Goal: Task Accomplishment & Management: Complete application form

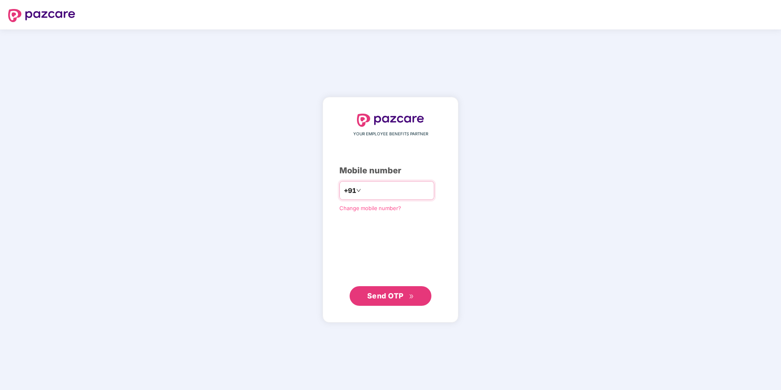
click at [377, 195] on input "number" at bounding box center [396, 190] width 67 height 13
type input "*"
type input "**********"
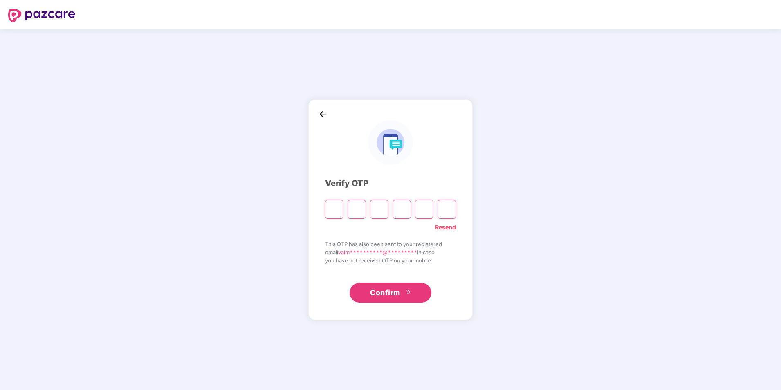
type input "*"
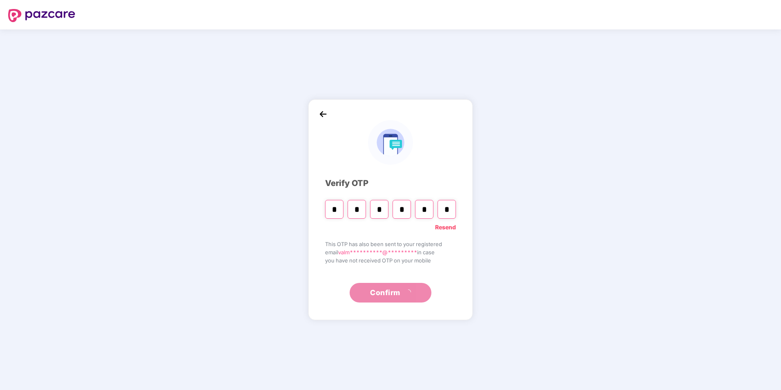
type input "*"
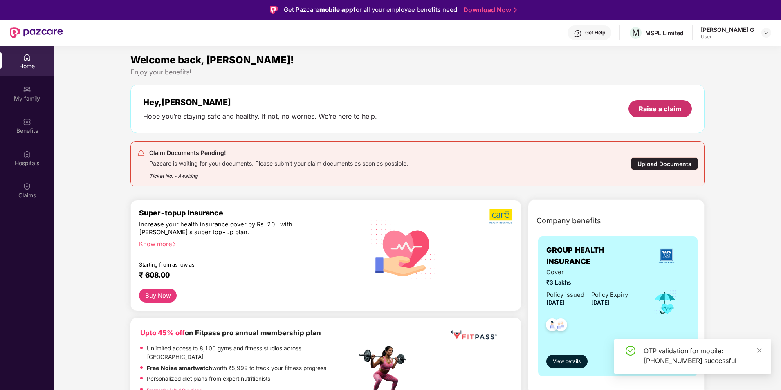
click at [664, 106] on div "Raise a claim" at bounding box center [660, 108] width 43 height 9
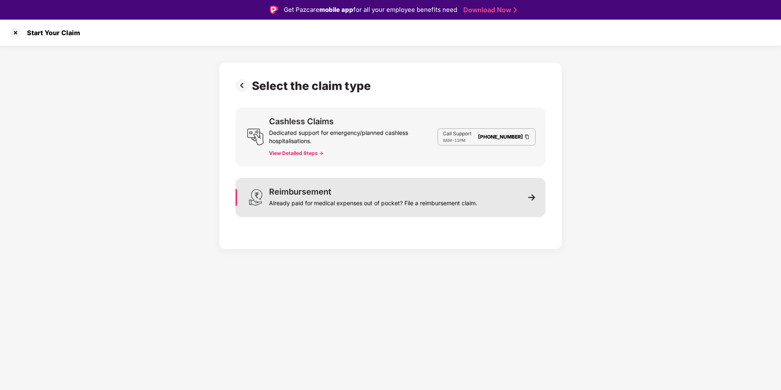
click at [532, 202] on div "Reimbursement Already paid for medical expenses out of pocket? File a reimburse…" at bounding box center [391, 197] width 310 height 39
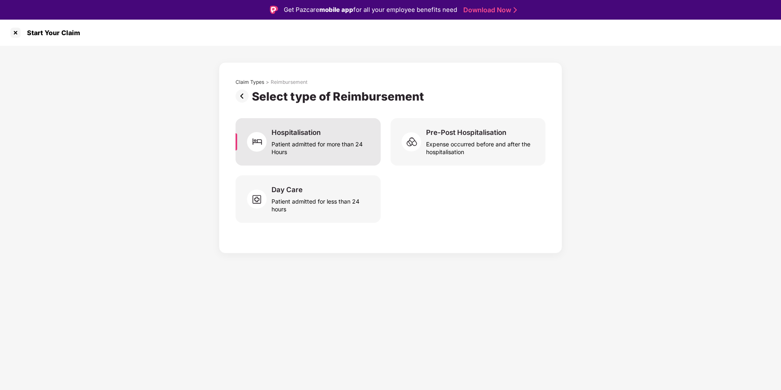
click at [353, 149] on div "Patient admitted for more than 24 Hours" at bounding box center [320, 146] width 99 height 19
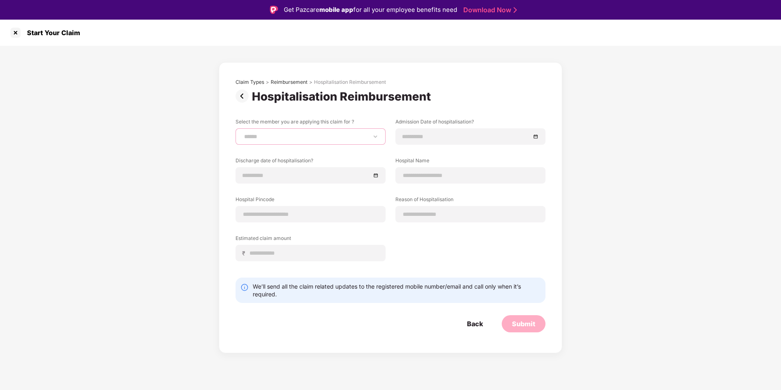
click at [369, 135] on select "**********" at bounding box center [310, 136] width 136 height 7
click at [462, 151] on div "**********" at bounding box center [391, 195] width 310 height 155
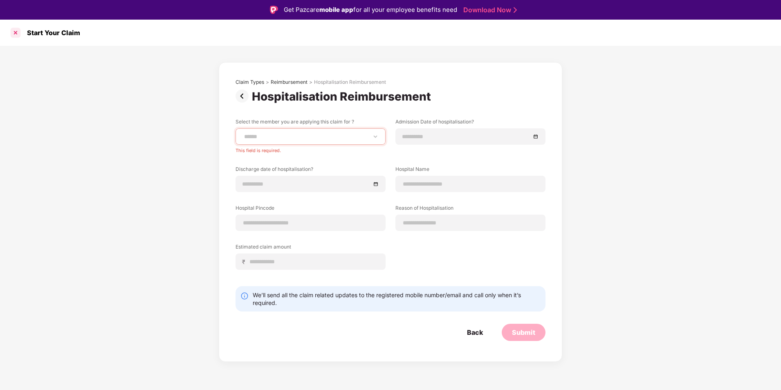
click at [13, 32] on div at bounding box center [15, 32] width 13 height 13
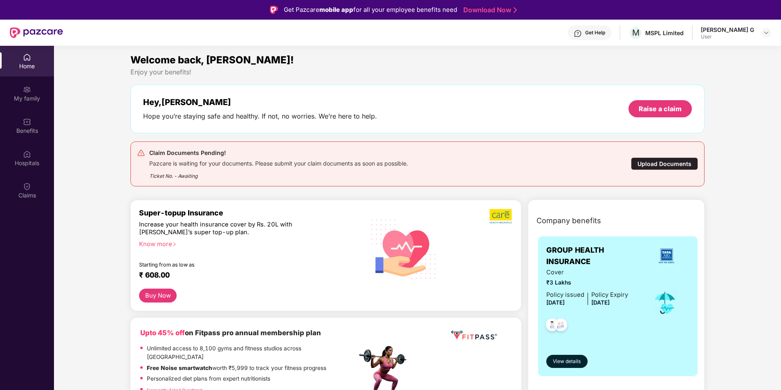
click at [678, 163] on div "Upload Documents" at bounding box center [664, 163] width 67 height 13
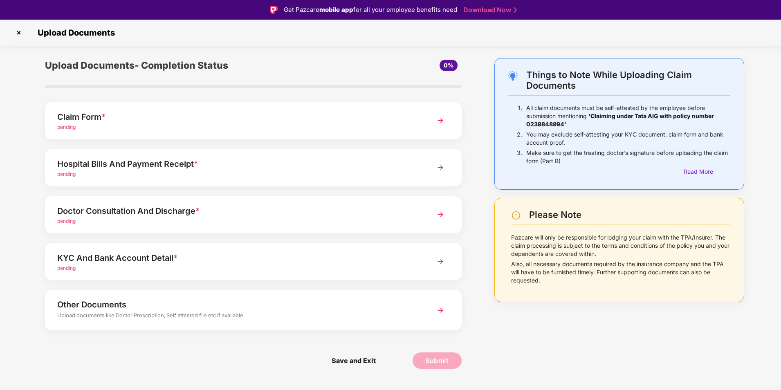
click at [441, 121] on img at bounding box center [440, 120] width 15 height 15
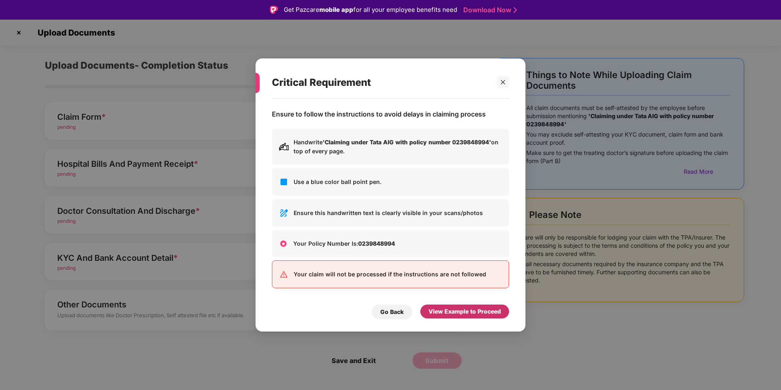
click at [441, 312] on div "View Example to Proceed" at bounding box center [464, 311] width 72 height 9
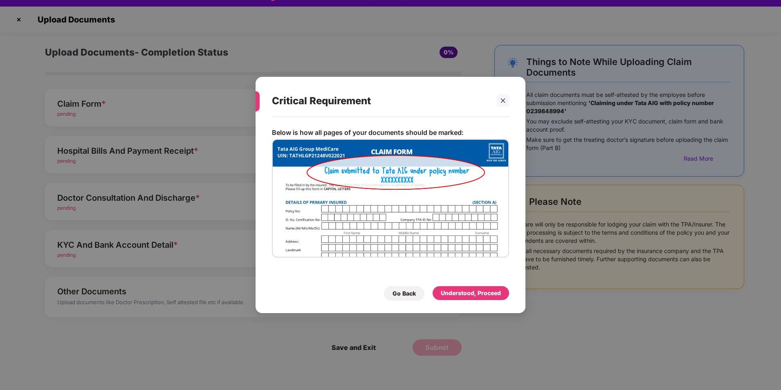
scroll to position [20, 0]
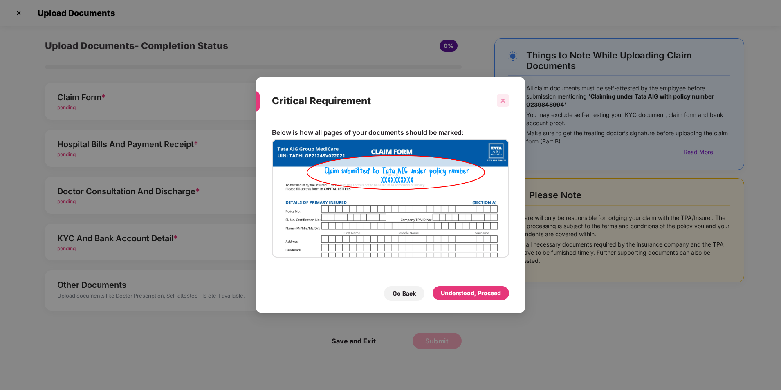
click at [502, 99] on icon "close" at bounding box center [503, 101] width 4 height 4
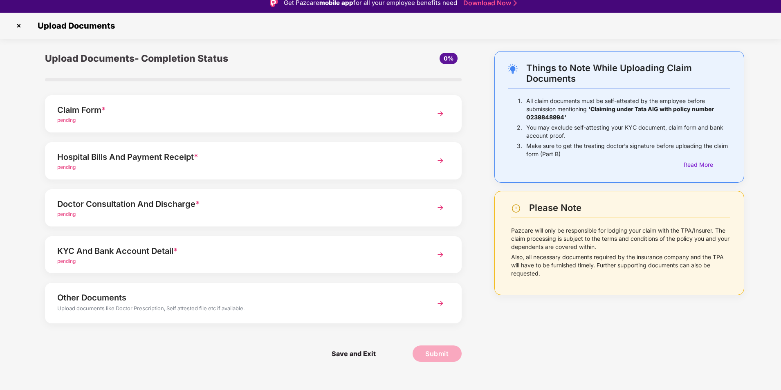
scroll to position [0, 0]
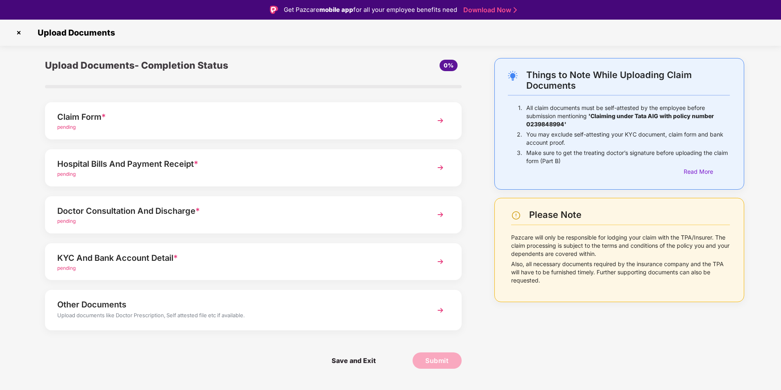
click at [18, 34] on img at bounding box center [18, 32] width 13 height 13
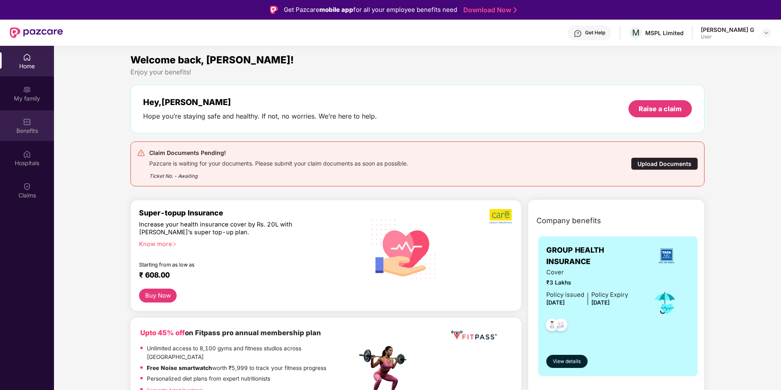
click at [34, 127] on div "Benefits" at bounding box center [27, 131] width 54 height 8
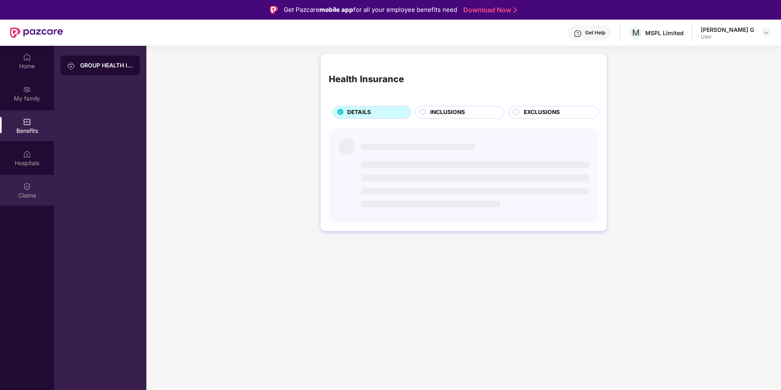
click at [29, 197] on div "Claims" at bounding box center [27, 195] width 54 height 8
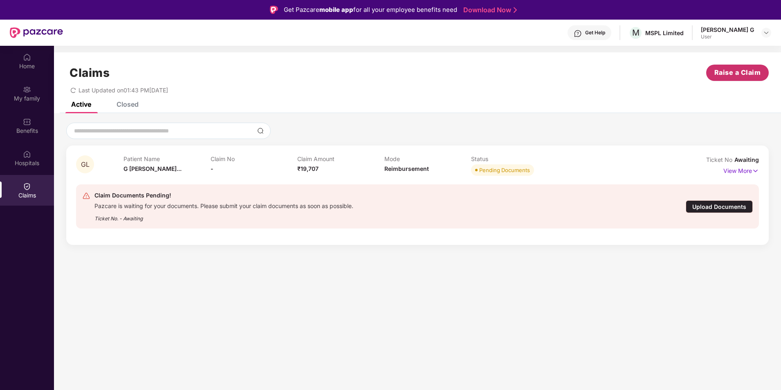
click at [729, 76] on span "Raise a Claim" at bounding box center [737, 72] width 47 height 10
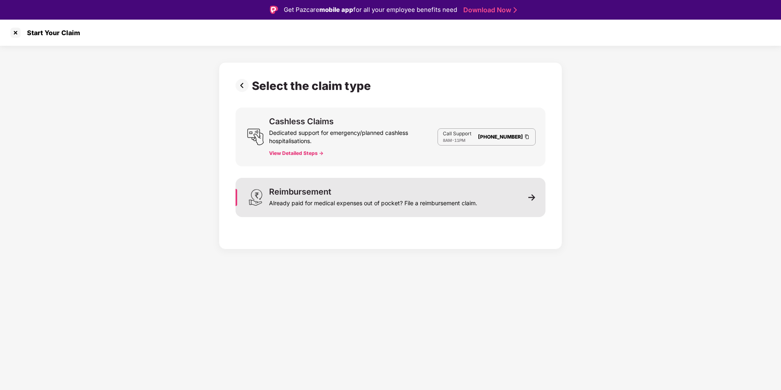
click at [525, 201] on div "Reimbursement Already paid for medical expenses out of pocket? File a reimburse…" at bounding box center [391, 197] width 310 height 39
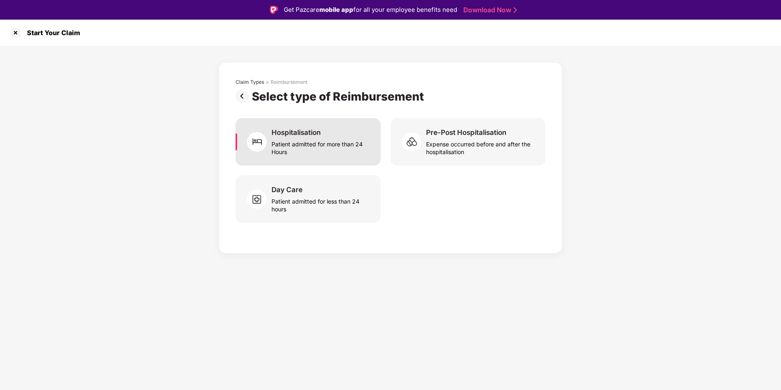
click at [328, 136] on div "Hospitalisation Patient admitted for more than 24 Hours" at bounding box center [320, 142] width 99 height 28
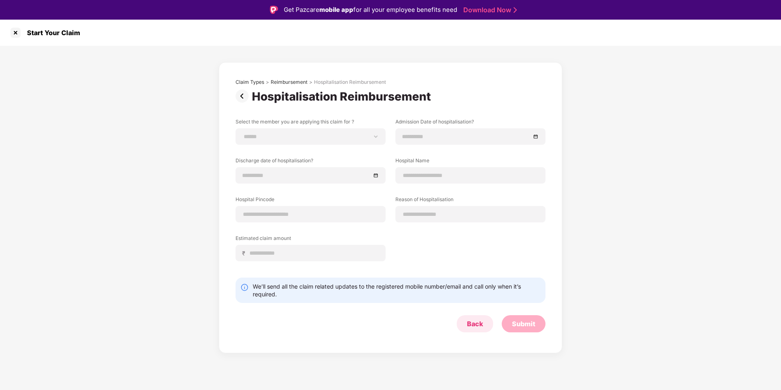
click at [471, 322] on div "Back" at bounding box center [475, 323] width 16 height 9
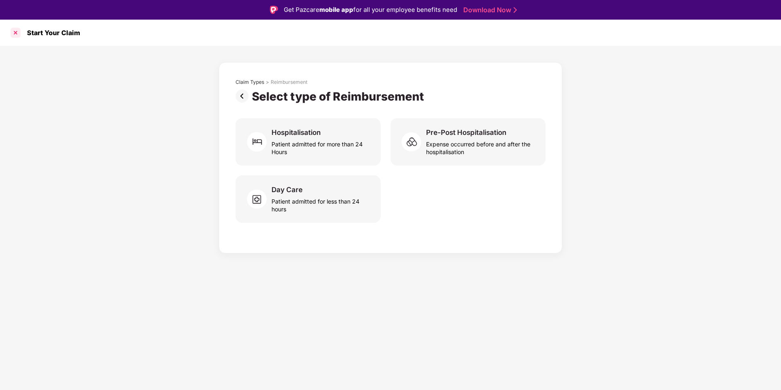
click at [16, 32] on div at bounding box center [15, 32] width 13 height 13
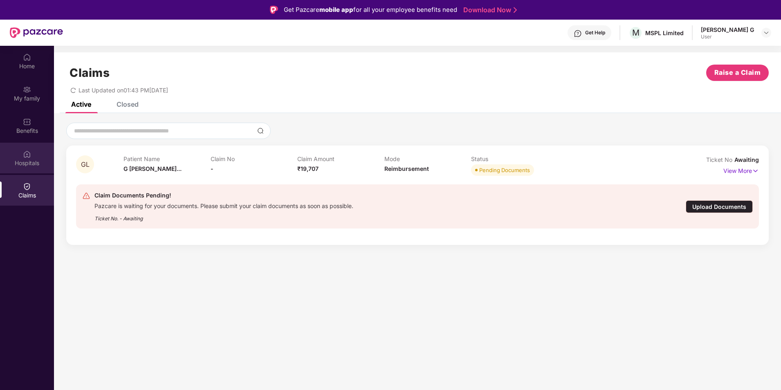
click at [34, 159] on div "Hospitals" at bounding box center [27, 163] width 54 height 8
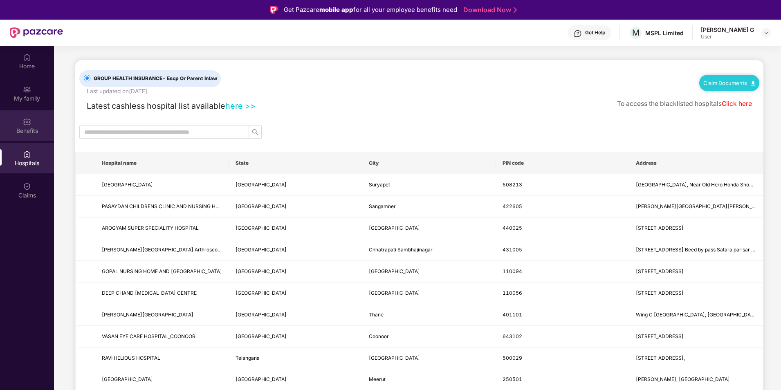
click at [32, 130] on div "Benefits" at bounding box center [27, 131] width 54 height 8
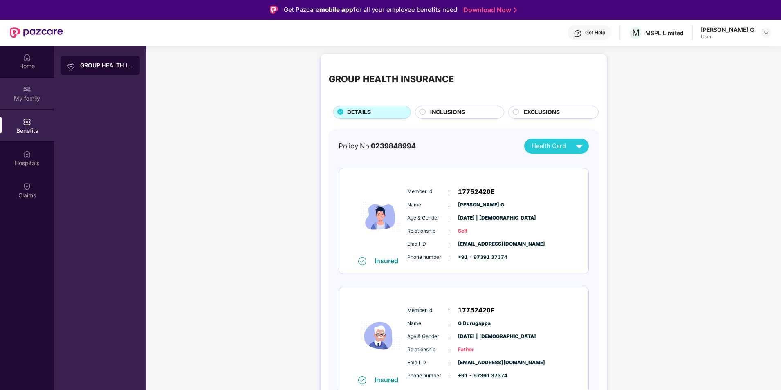
click at [31, 90] on div "My family" at bounding box center [27, 93] width 54 height 31
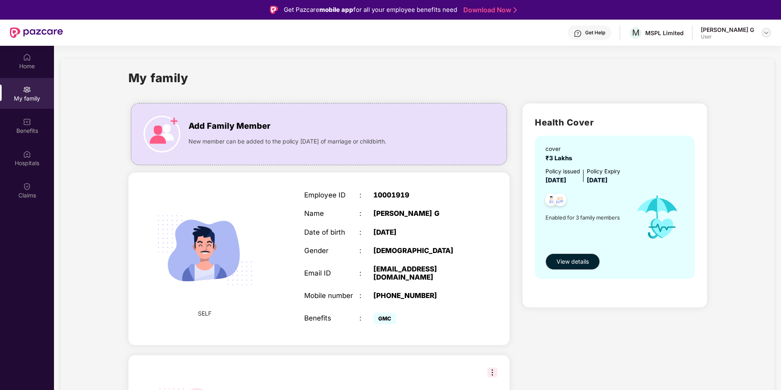
click at [766, 33] on img at bounding box center [766, 32] width 7 height 7
click at [22, 61] on div "Home" at bounding box center [27, 61] width 54 height 31
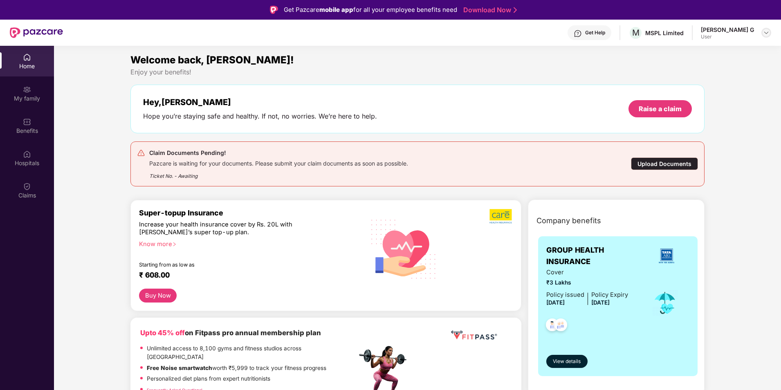
click at [768, 35] on img at bounding box center [766, 32] width 7 height 7
click at [668, 164] on div "Upload Documents" at bounding box center [664, 163] width 67 height 13
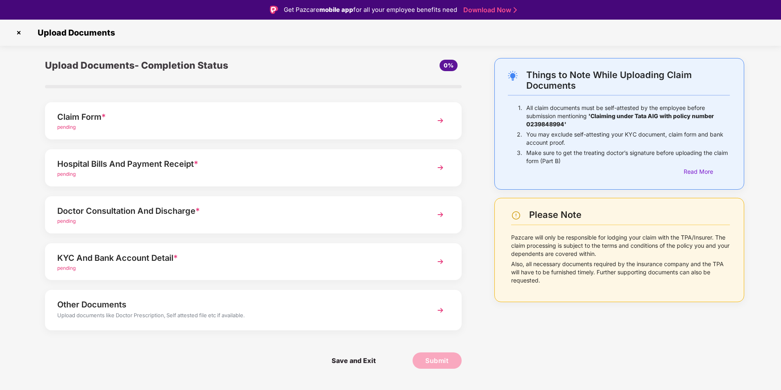
click at [437, 117] on img at bounding box center [440, 120] width 15 height 15
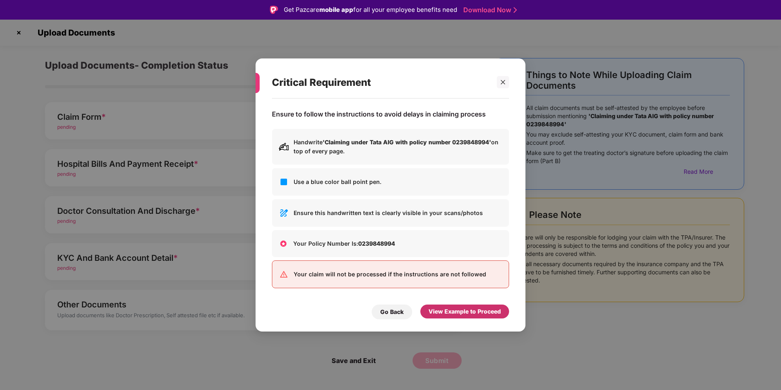
click at [467, 312] on div "View Example to Proceed" at bounding box center [464, 311] width 72 height 9
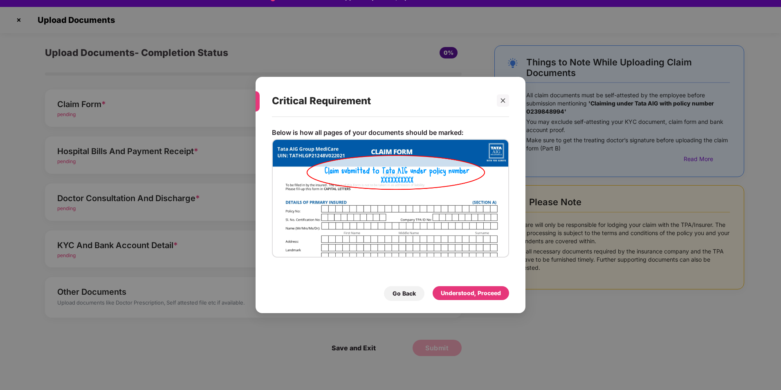
scroll to position [20, 0]
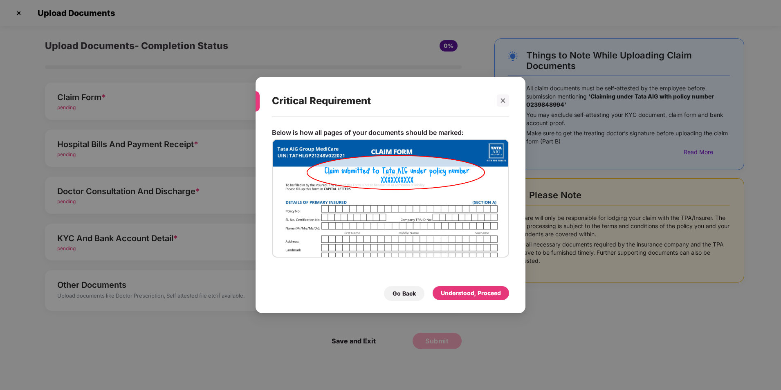
click at [433, 193] on img at bounding box center [390, 198] width 237 height 119
click at [434, 193] on img at bounding box center [390, 198] width 237 height 119
click at [501, 101] on icon "close" at bounding box center [503, 101] width 6 height 6
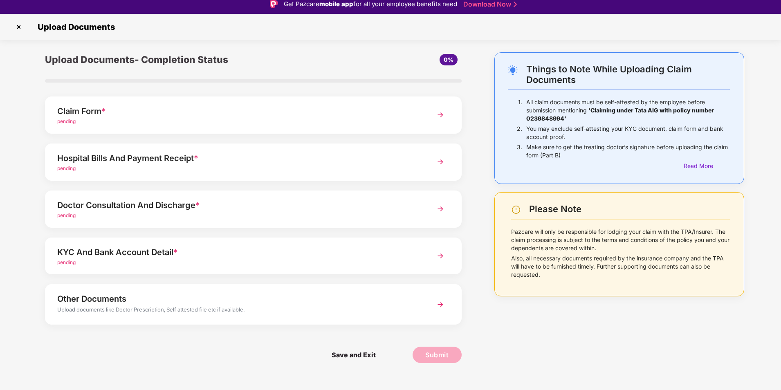
scroll to position [0, 0]
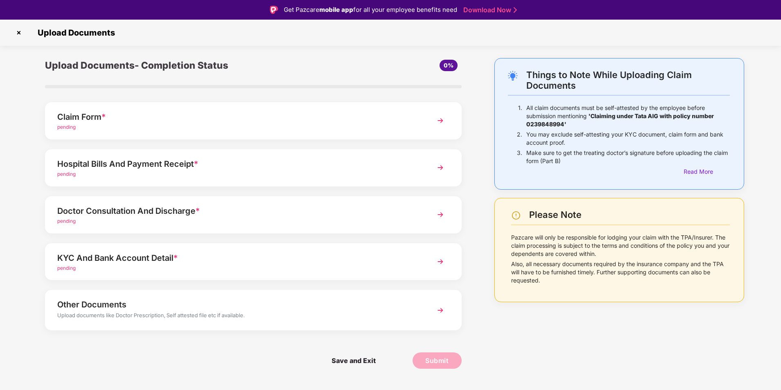
click at [18, 30] on img at bounding box center [18, 32] width 13 height 13
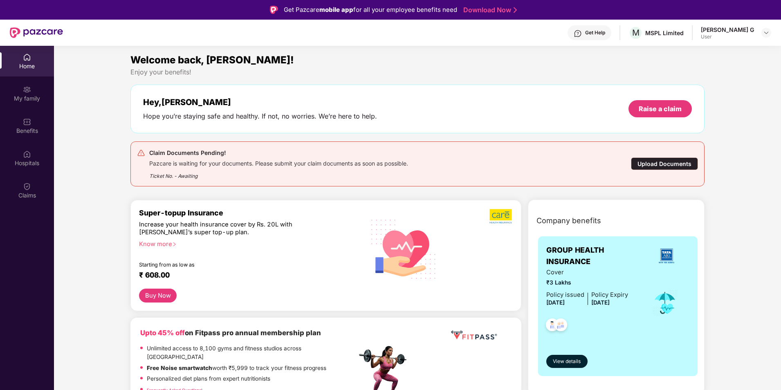
click at [605, 34] on div "Get Help" at bounding box center [595, 32] width 20 height 7
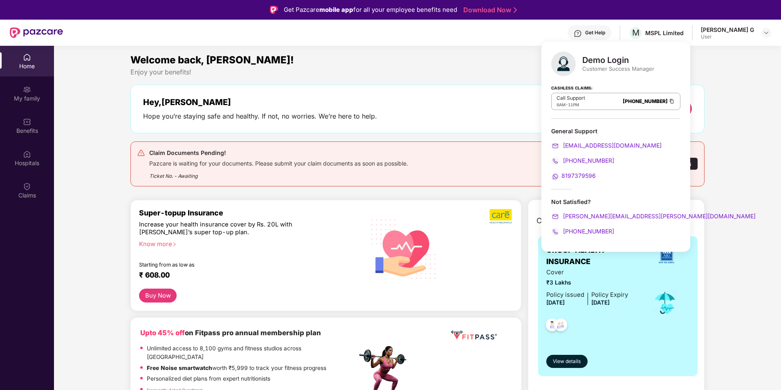
click at [328, 63] on div "Welcome back, [PERSON_NAME]!" at bounding box center [417, 60] width 574 height 16
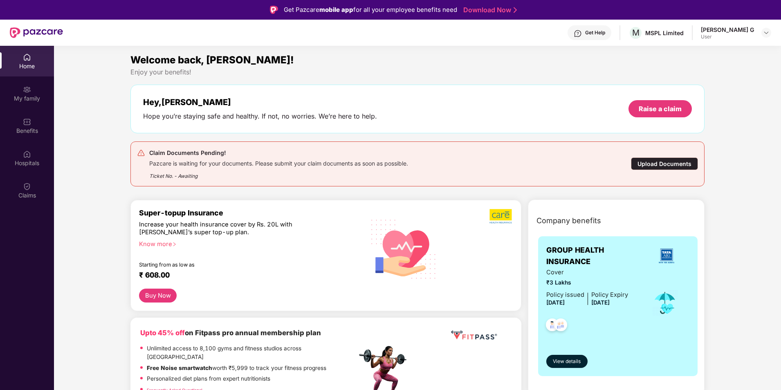
click at [657, 162] on div "Upload Documents" at bounding box center [664, 163] width 67 height 13
